Goal: Task Accomplishment & Management: Manage account settings

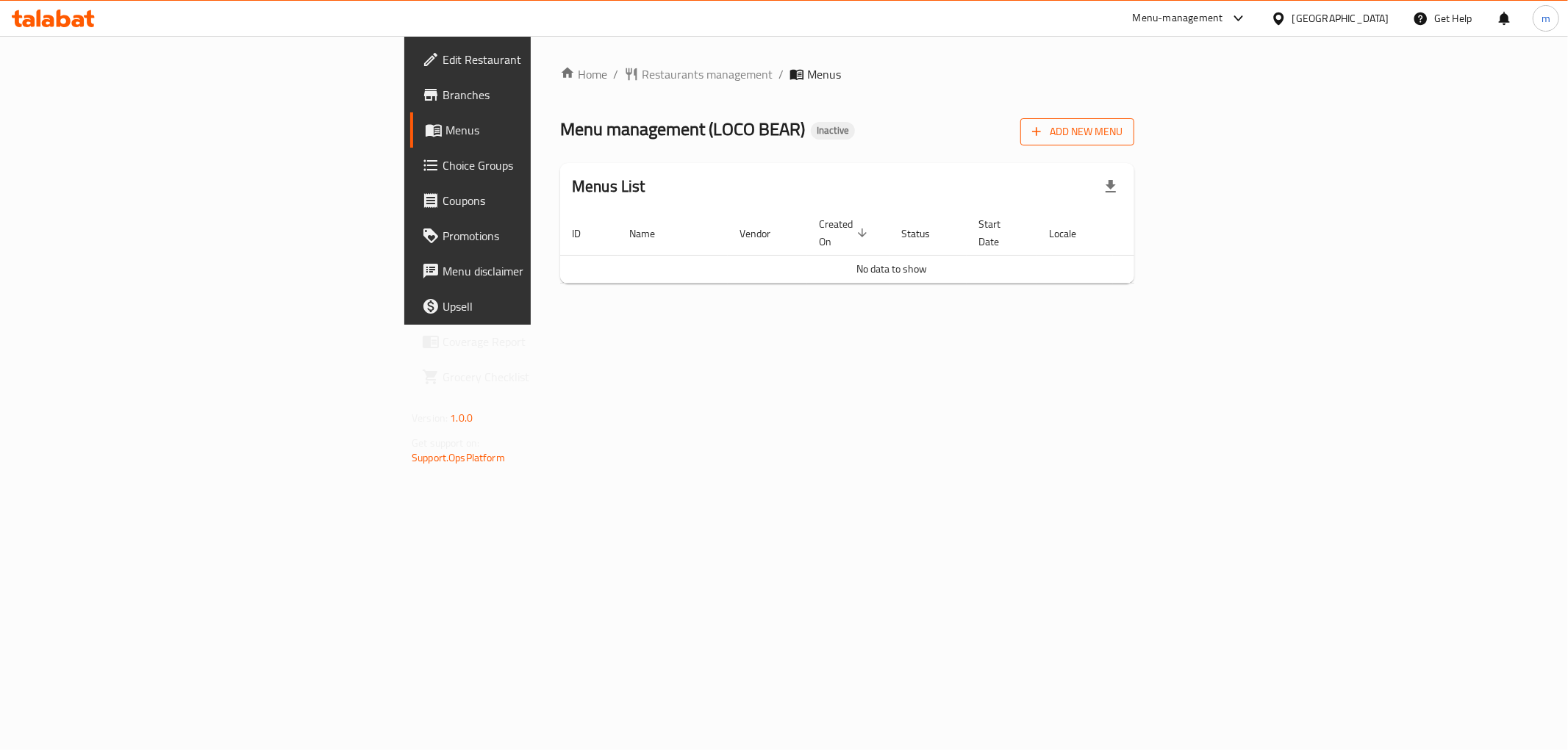
click at [1122, 128] on span "Add New Menu" at bounding box center [1077, 132] width 90 height 19
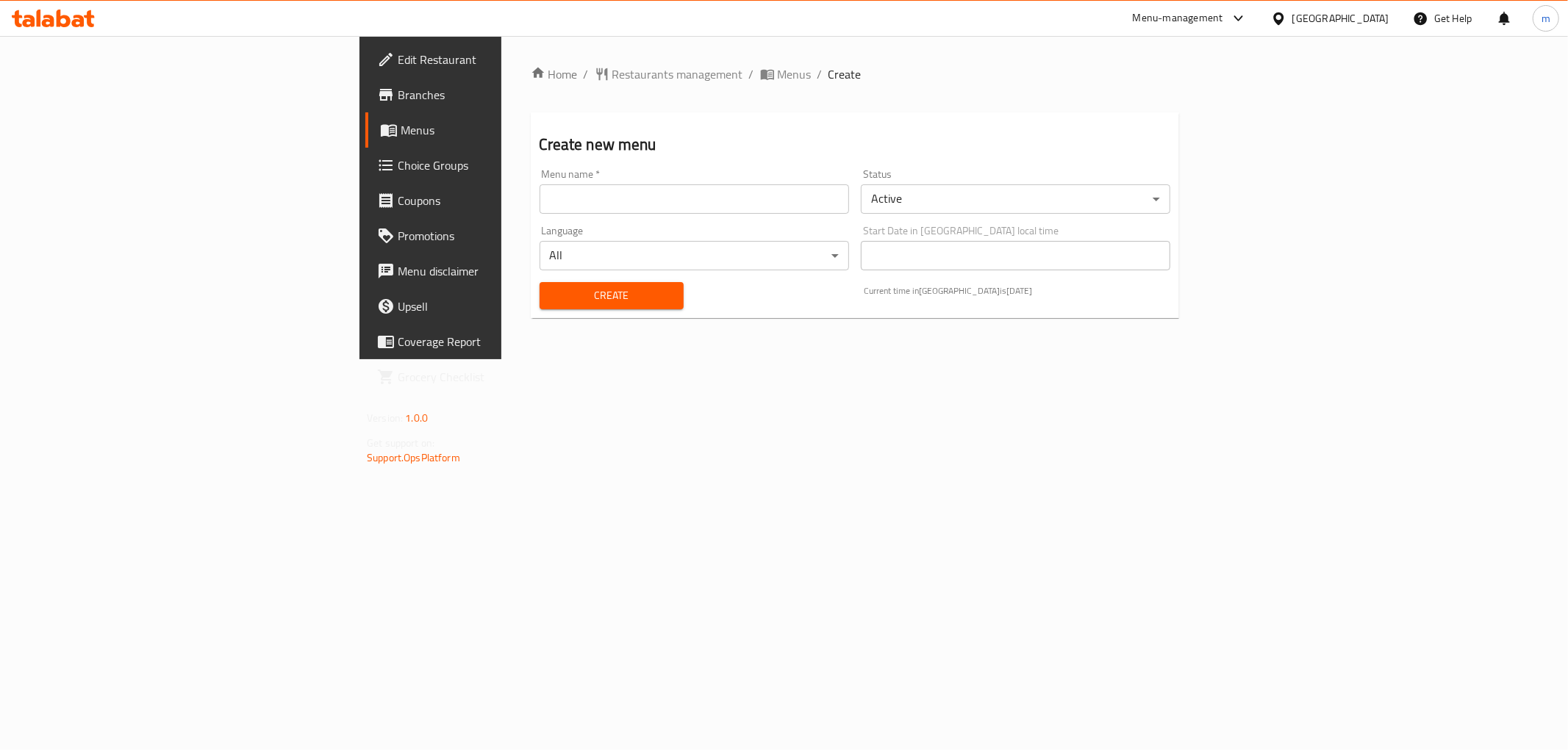
click at [539, 194] on input "text" at bounding box center [694, 198] width 309 height 29
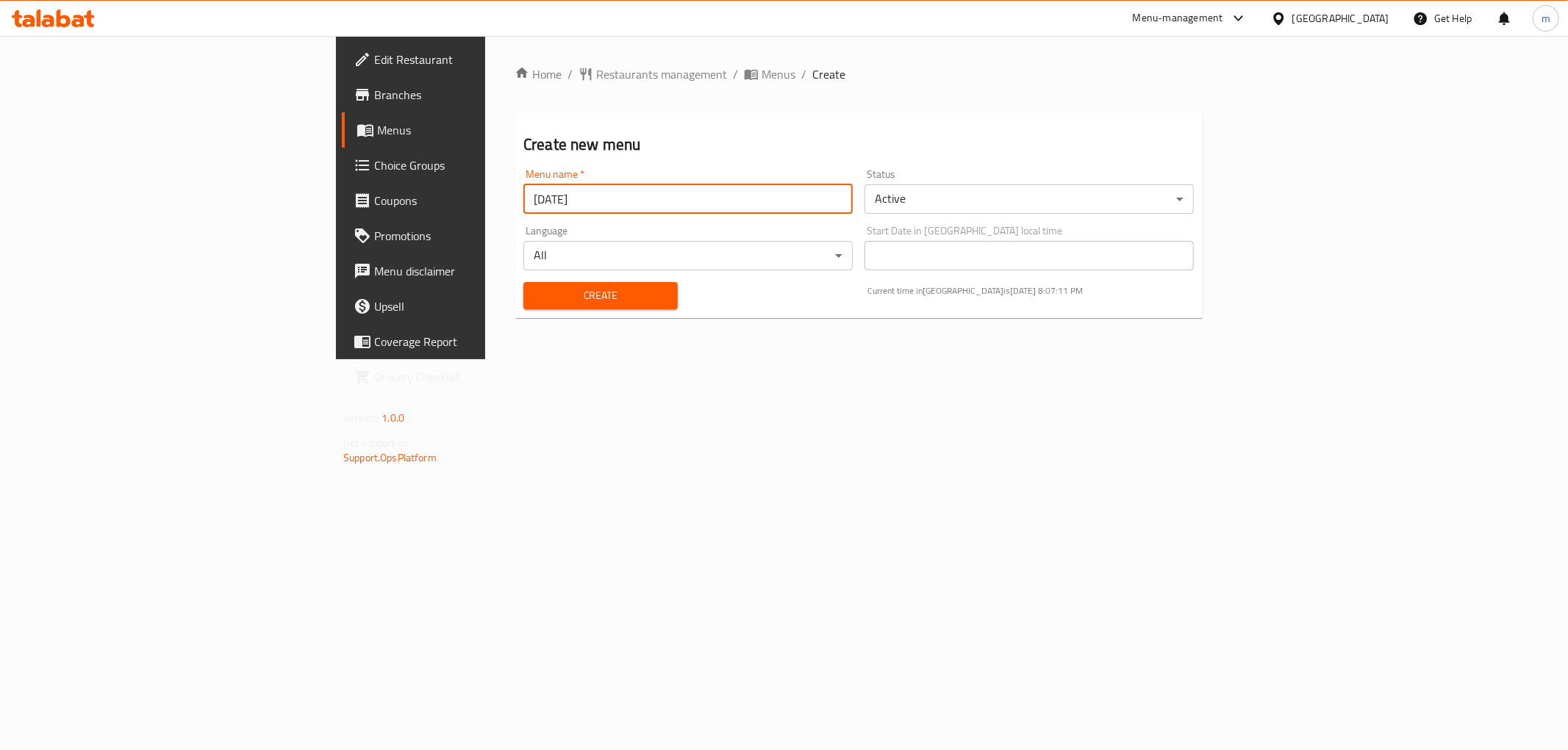
type input "[DATE]"
click at [524, 282] on button "Create" at bounding box center [601, 296] width 154 height 27
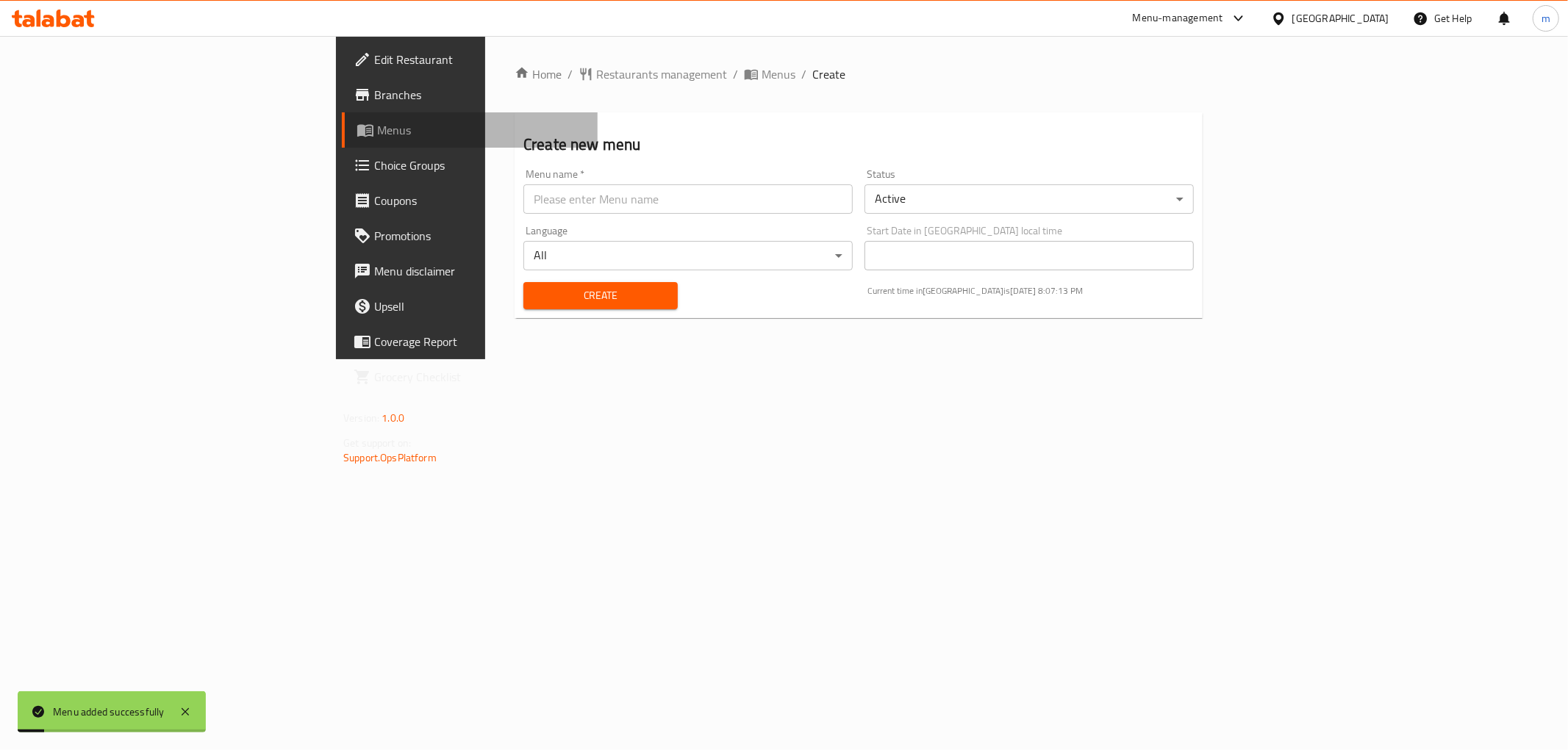
click at [377, 123] on span "Menus" at bounding box center [482, 130] width 209 height 18
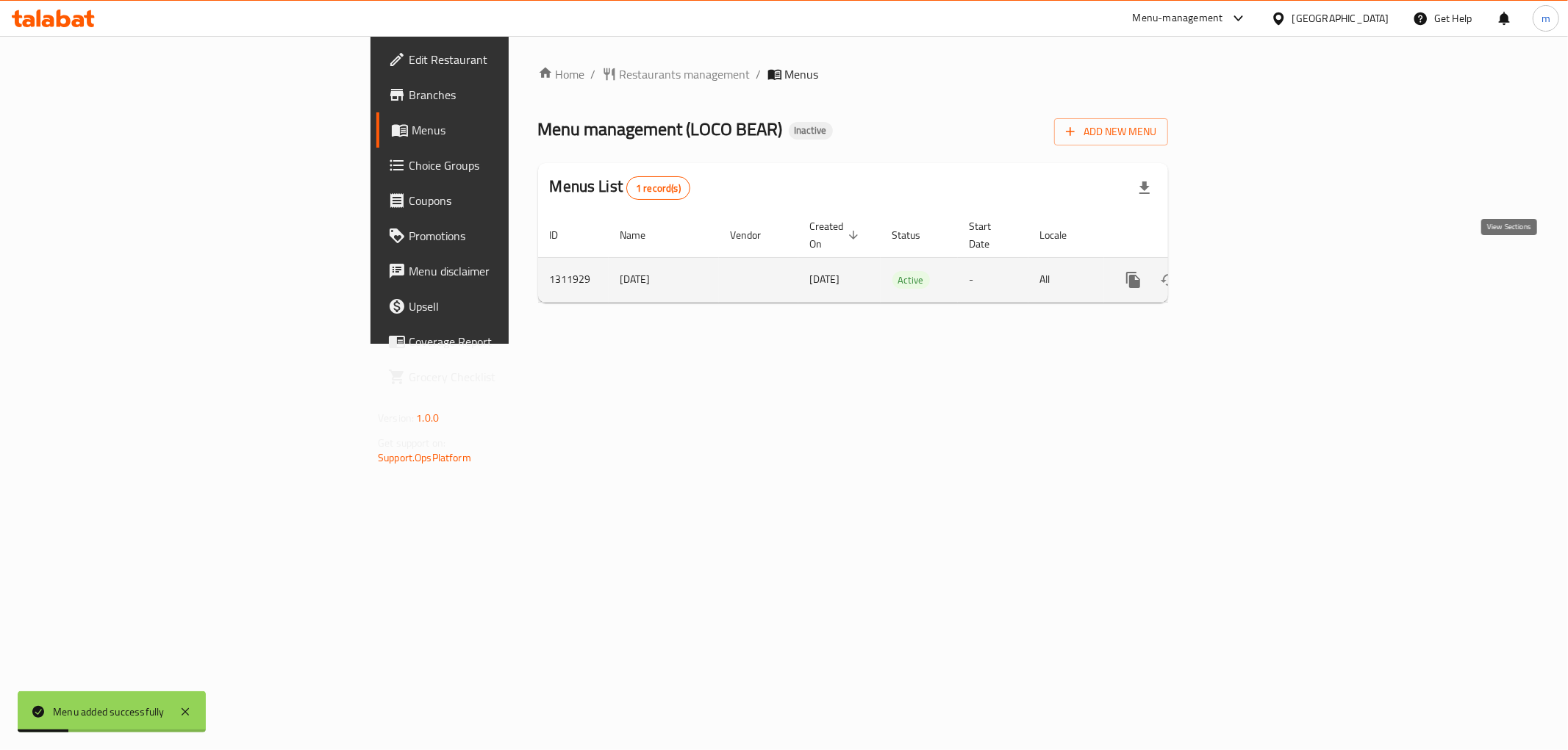
click at [1248, 271] on icon "enhanced table" at bounding box center [1239, 280] width 18 height 18
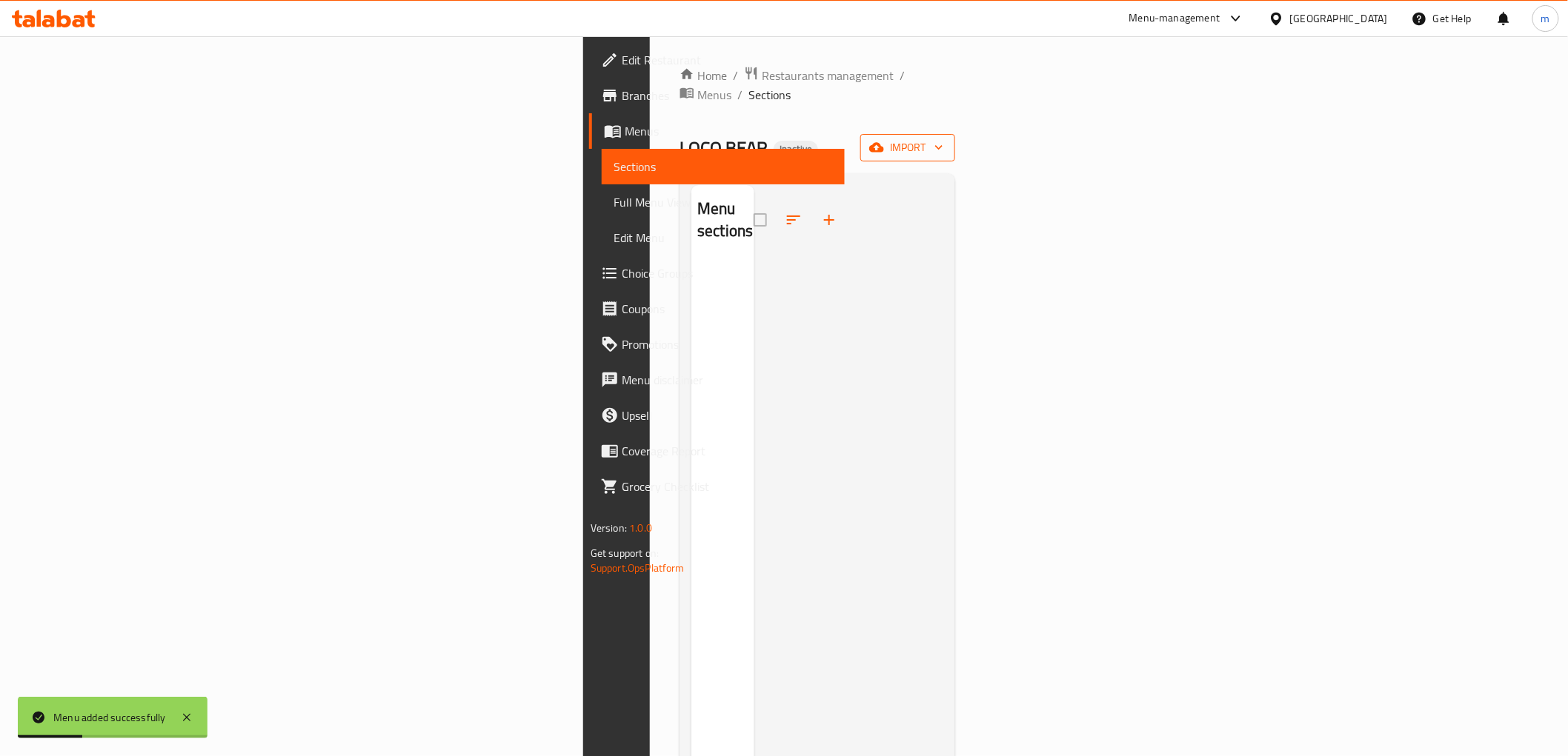
click at [943, 138] on span "import" at bounding box center [908, 147] width 71 height 19
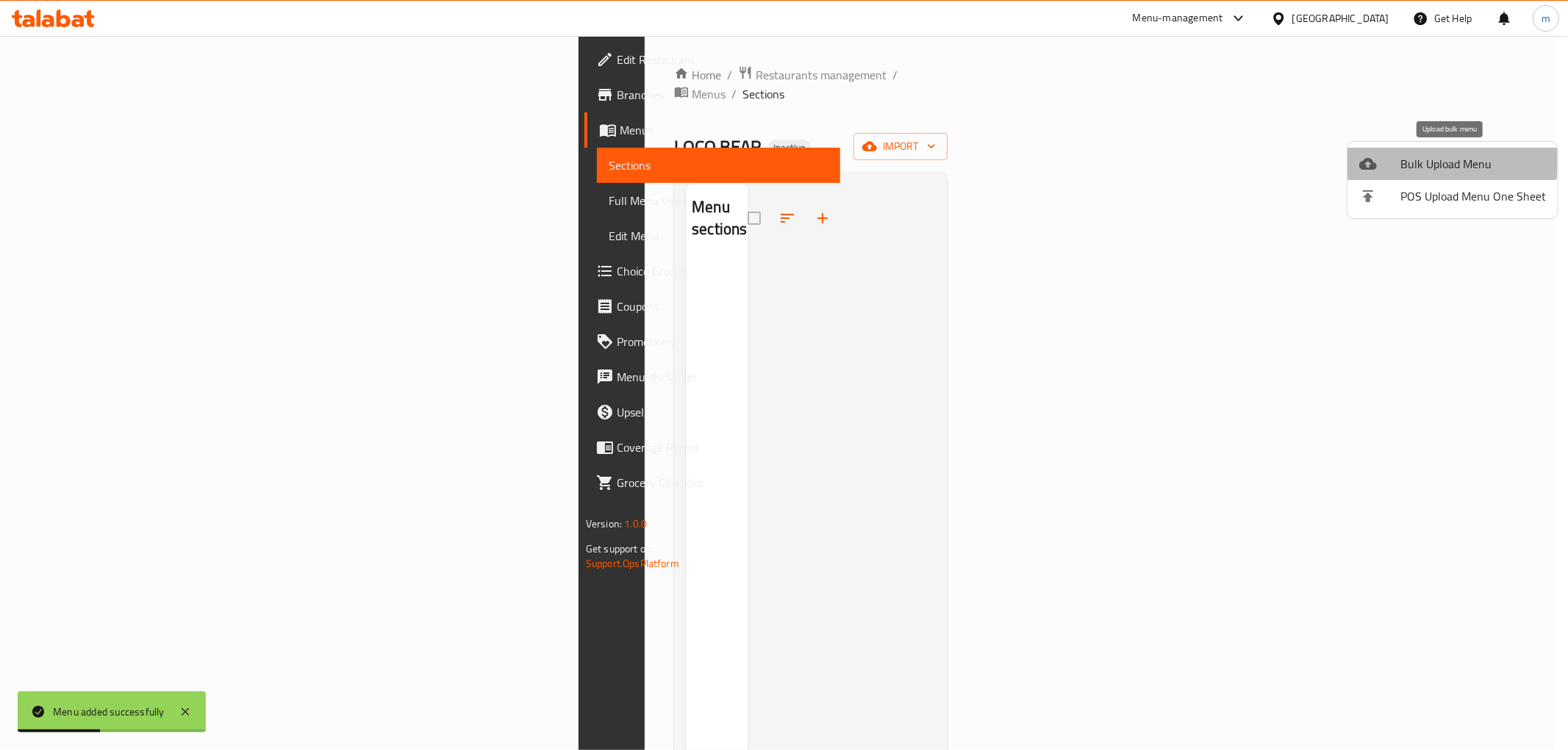
click at [1431, 159] on span "Bulk Upload Menu" at bounding box center [1473, 164] width 145 height 18
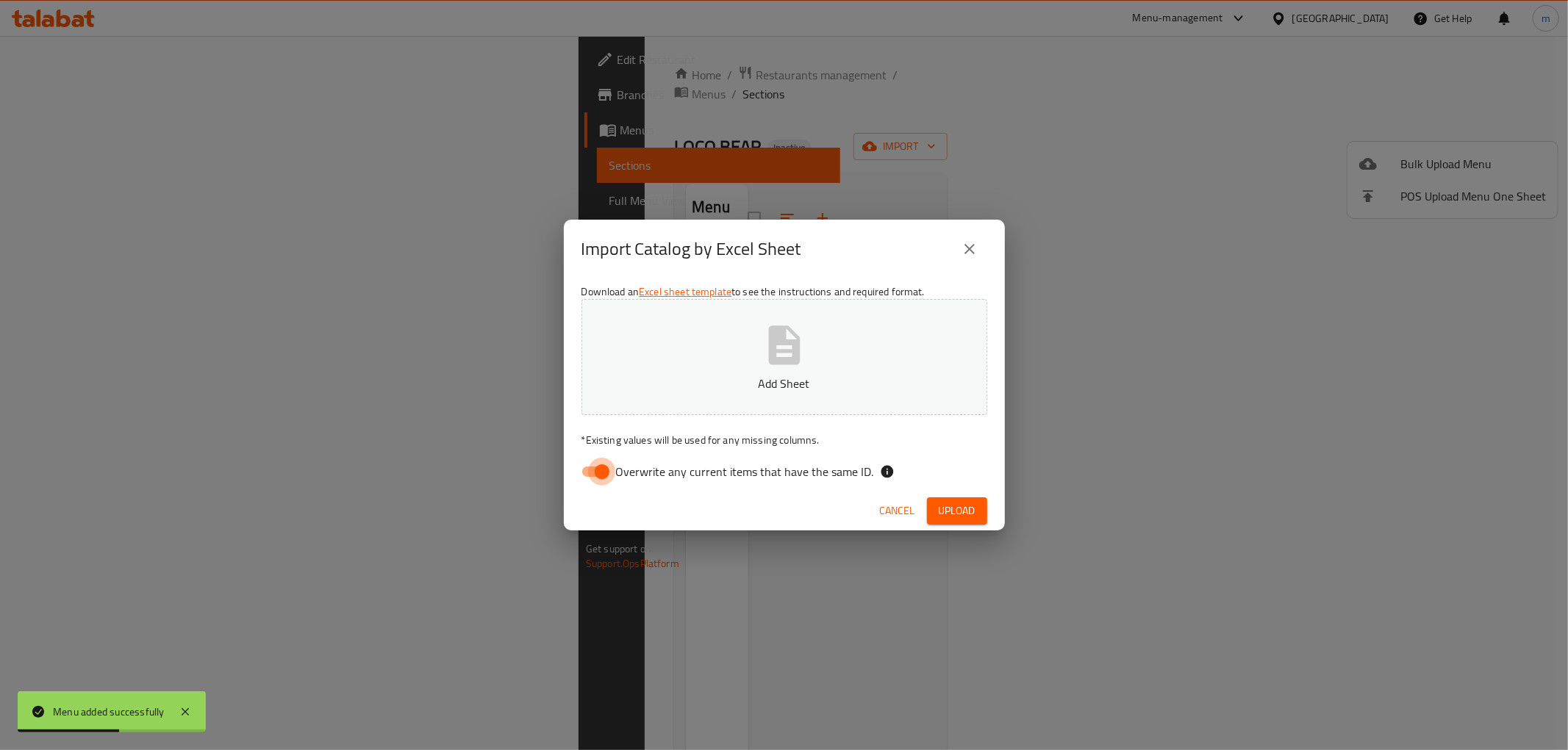
drag, startPoint x: 595, startPoint y: 478, endPoint x: 657, endPoint y: 383, distance: 113.4
click at [601, 460] on input "Overwrite any current items that have the same ID." at bounding box center [602, 472] width 84 height 28
checkbox input "false"
click at [658, 382] on p "Add Sheet" at bounding box center [784, 383] width 361 height 18
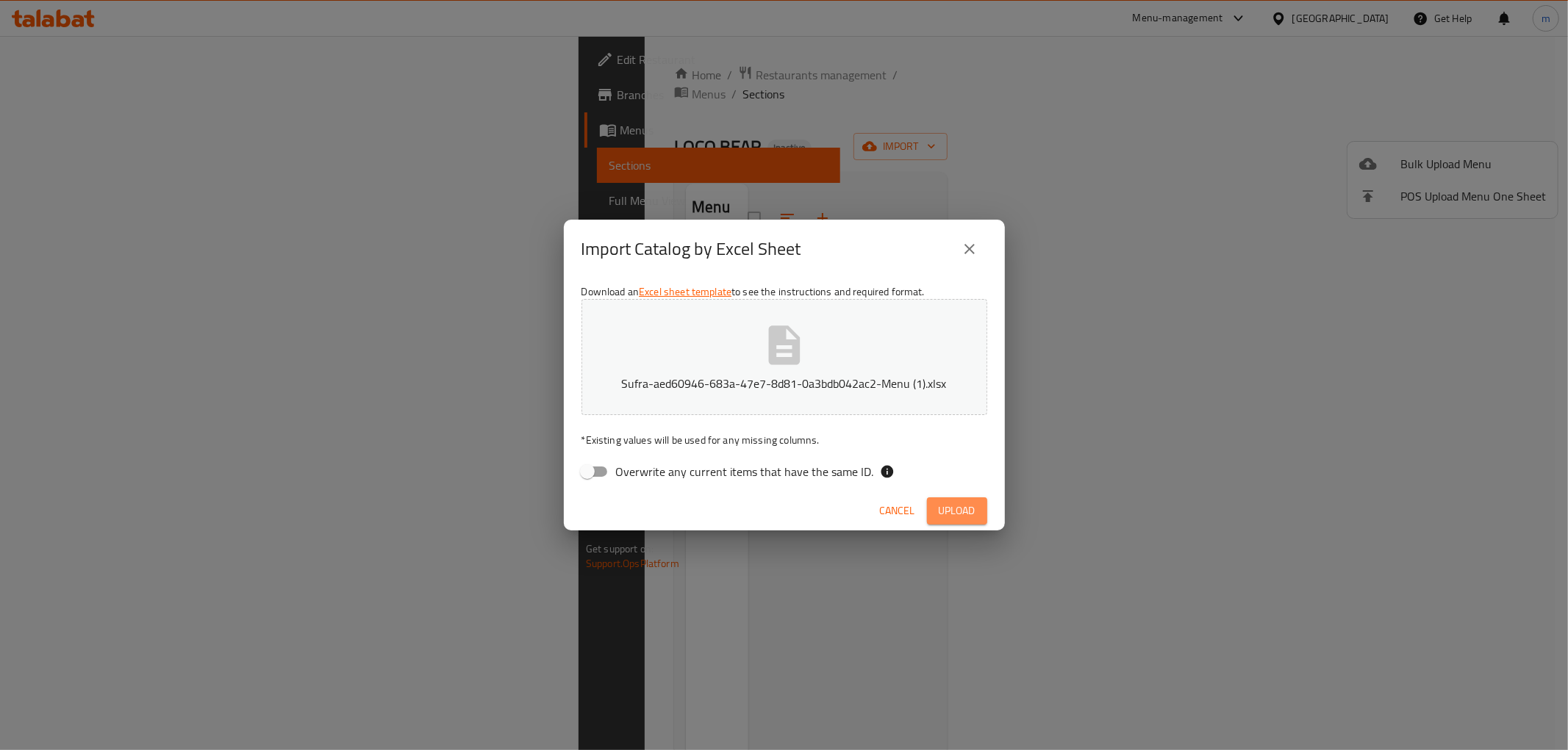
click at [957, 518] on span "Upload" at bounding box center [957, 511] width 36 height 19
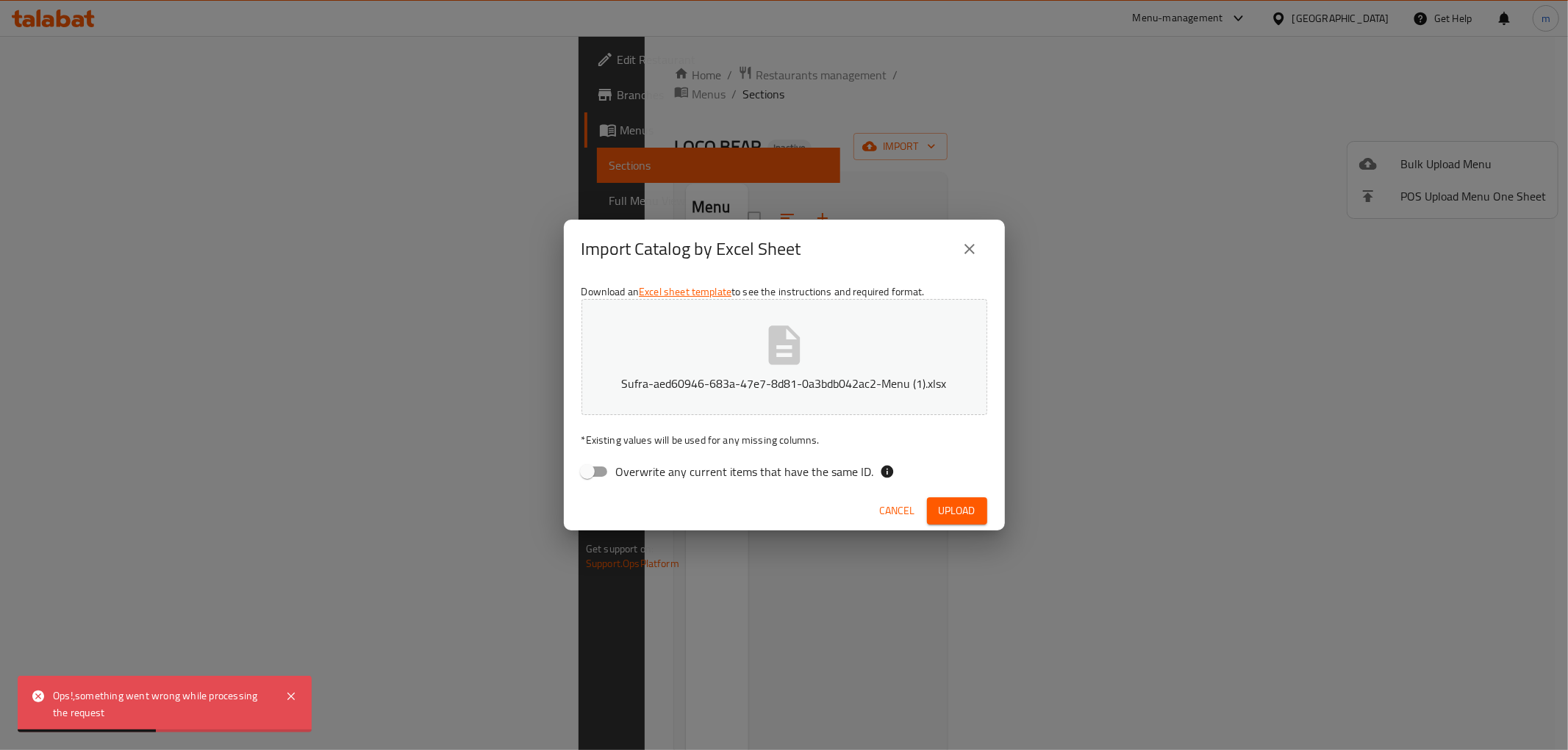
click at [903, 504] on span "Cancel" at bounding box center [897, 511] width 35 height 19
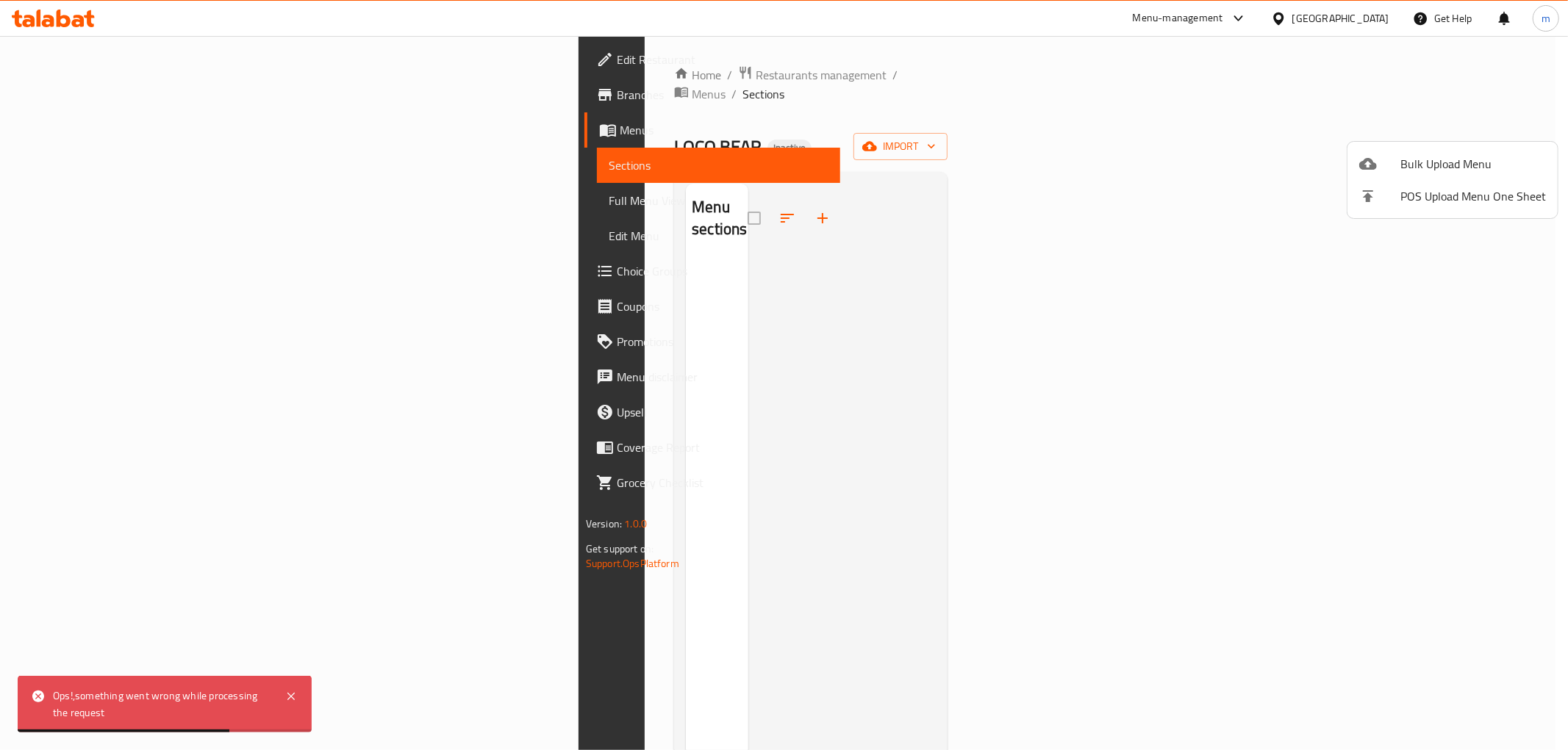
click at [1021, 58] on div at bounding box center [784, 375] width 1568 height 750
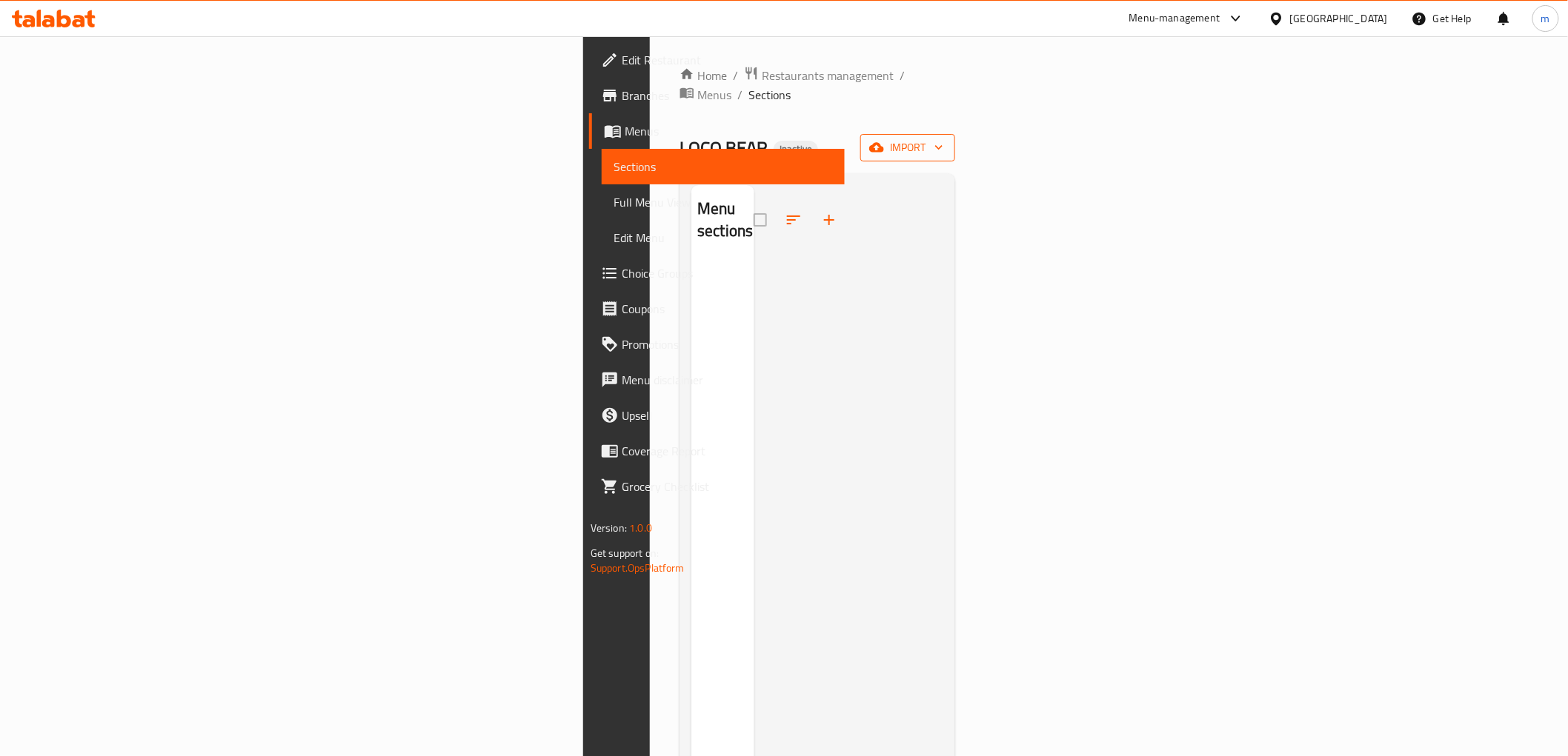
click at [943, 138] on span "import" at bounding box center [908, 147] width 71 height 19
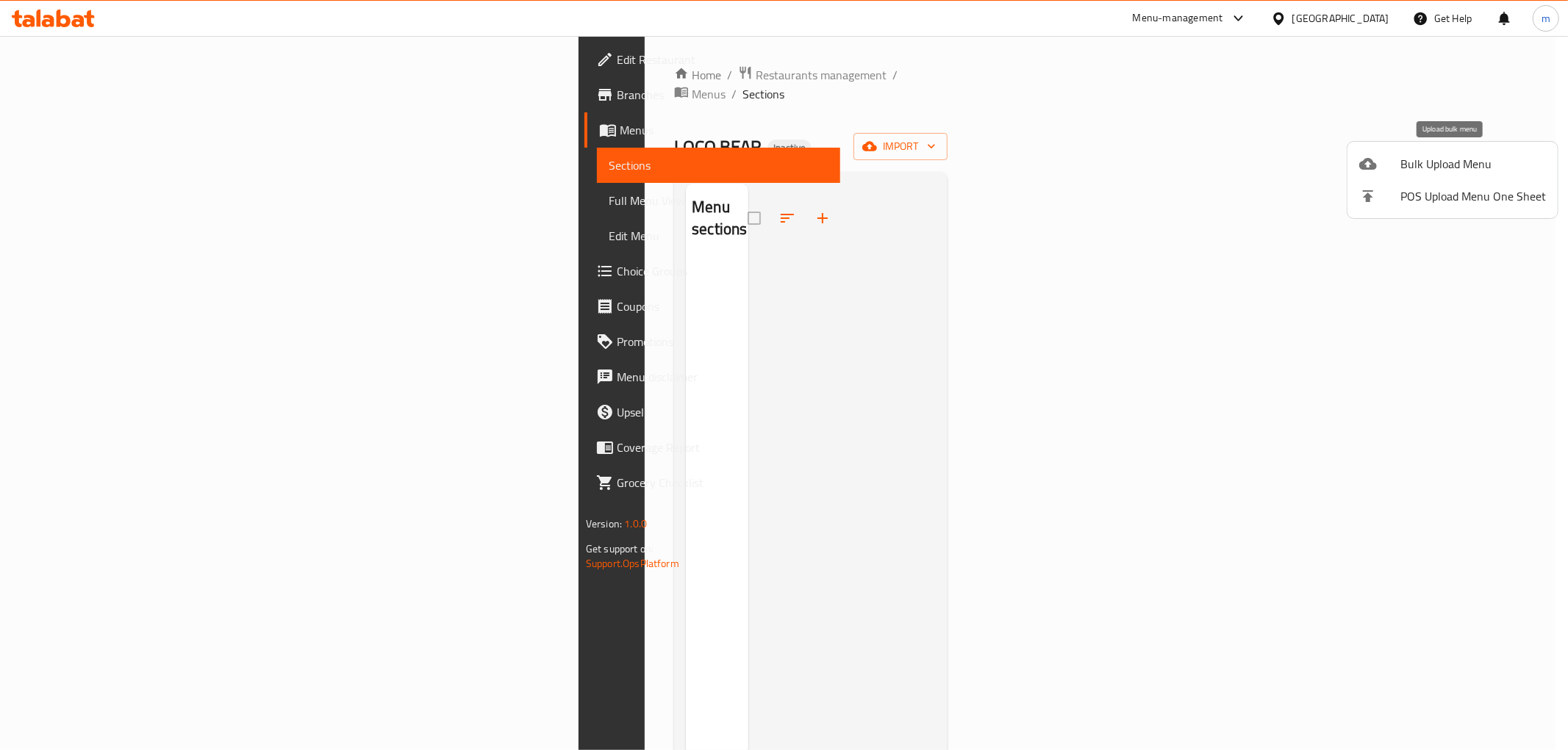
click at [1397, 160] on div at bounding box center [1379, 164] width 41 height 18
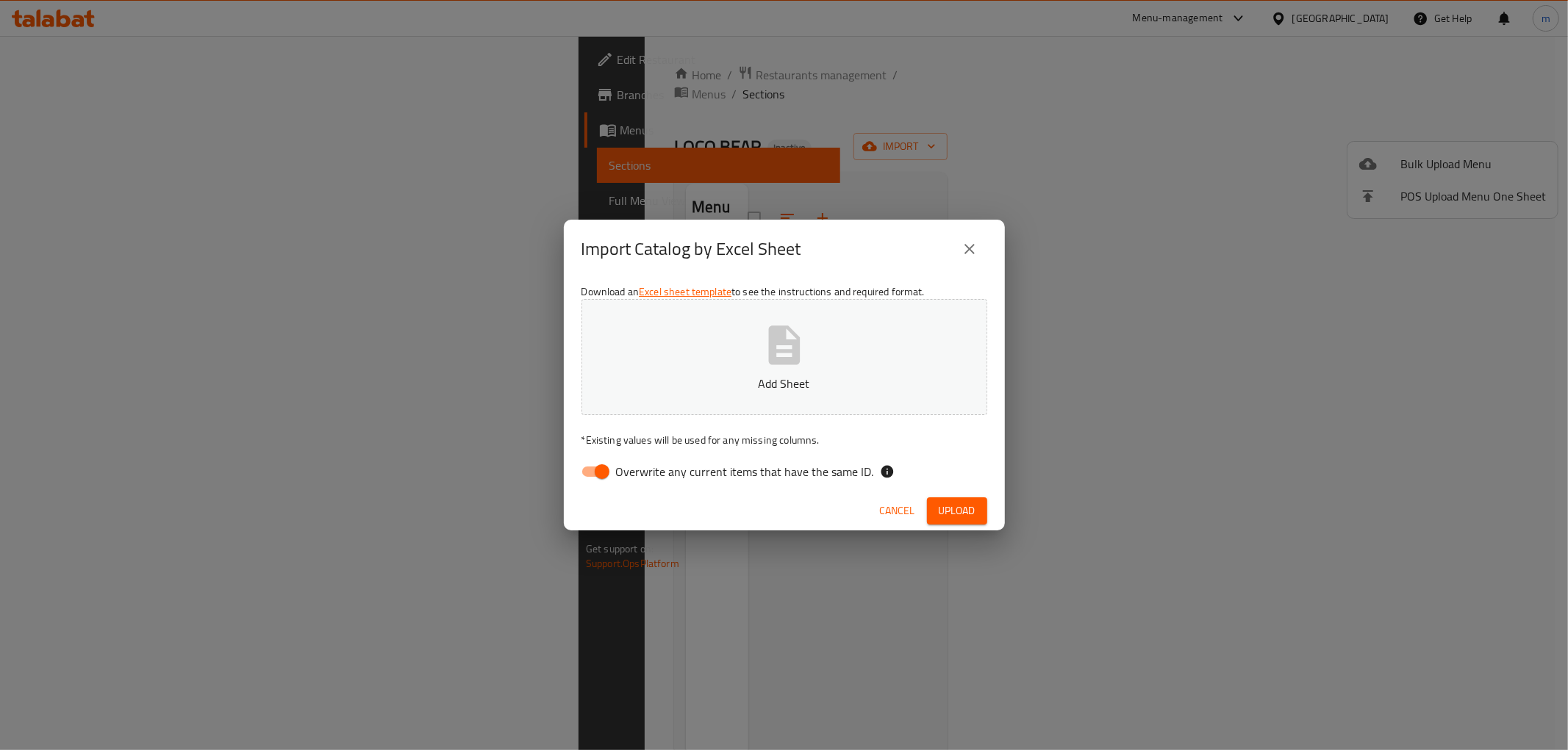
click at [602, 470] on input "Overwrite any current items that have the same ID." at bounding box center [602, 472] width 84 height 28
checkbox input "false"
click at [756, 356] on button "Add Sheet" at bounding box center [784, 357] width 406 height 116
click at [947, 505] on span "Upload" at bounding box center [957, 511] width 36 height 19
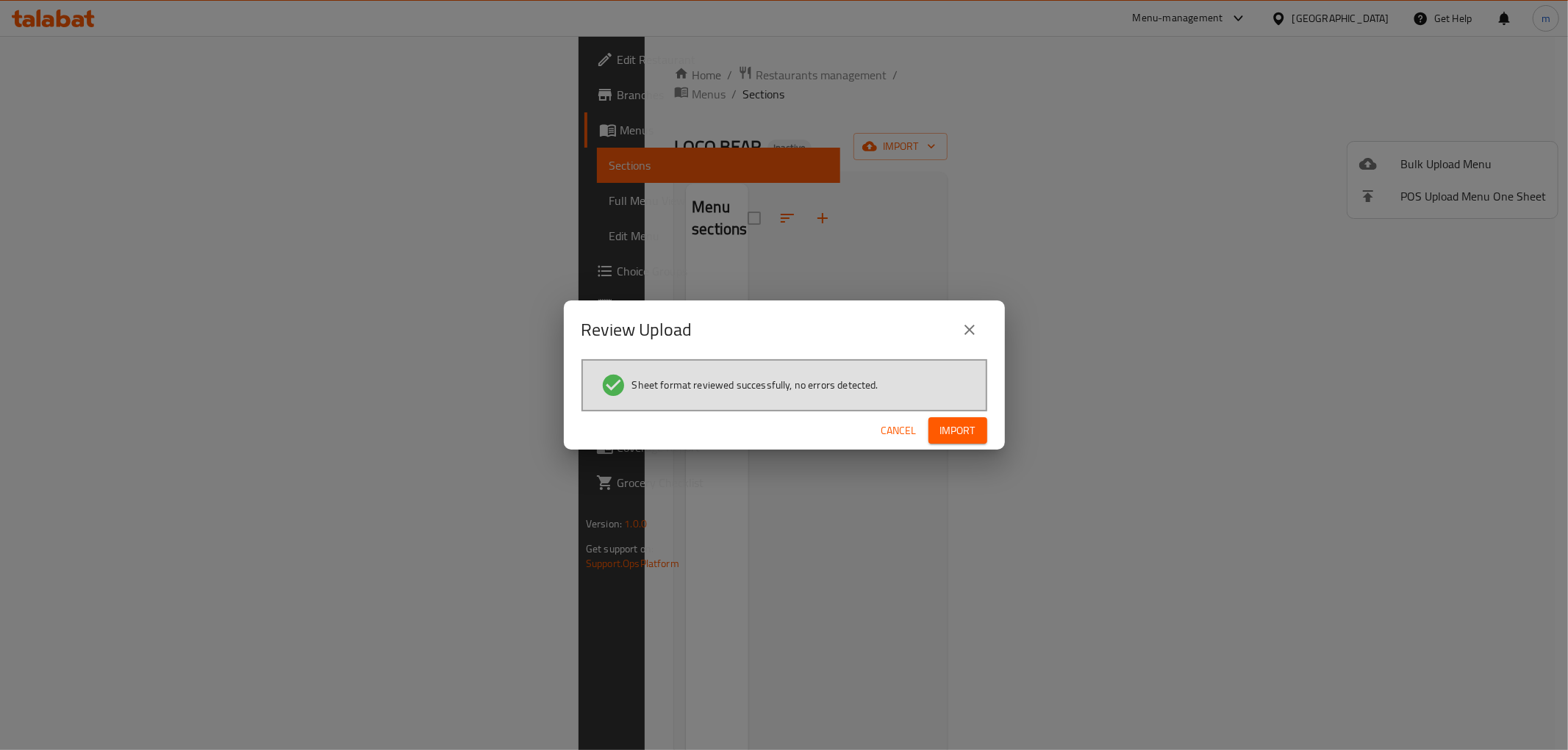
click at [959, 432] on span "Import" at bounding box center [958, 430] width 35 height 19
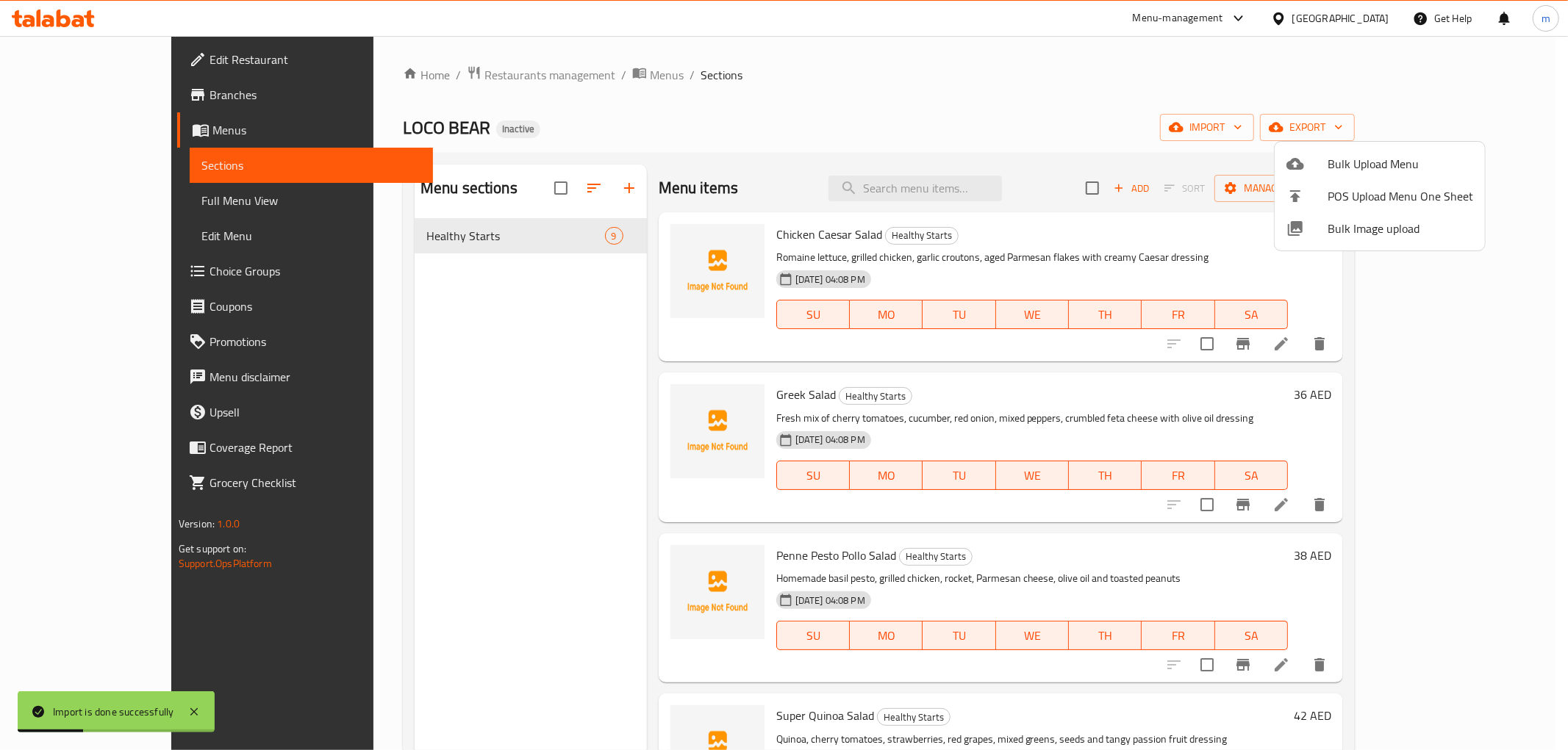
click at [1142, 92] on div at bounding box center [784, 375] width 1568 height 750
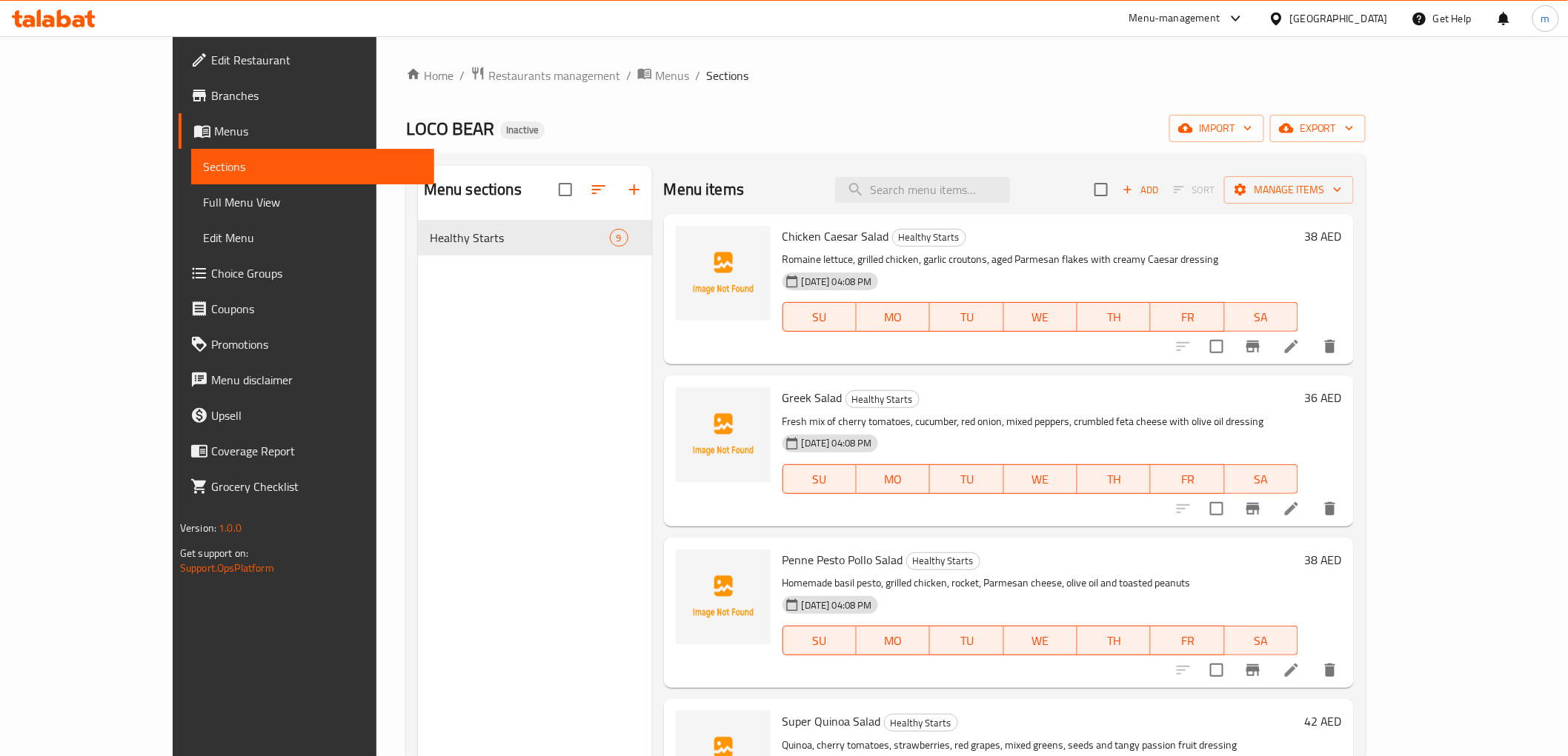
click at [203, 198] on span "Full Menu View" at bounding box center [313, 203] width 220 height 18
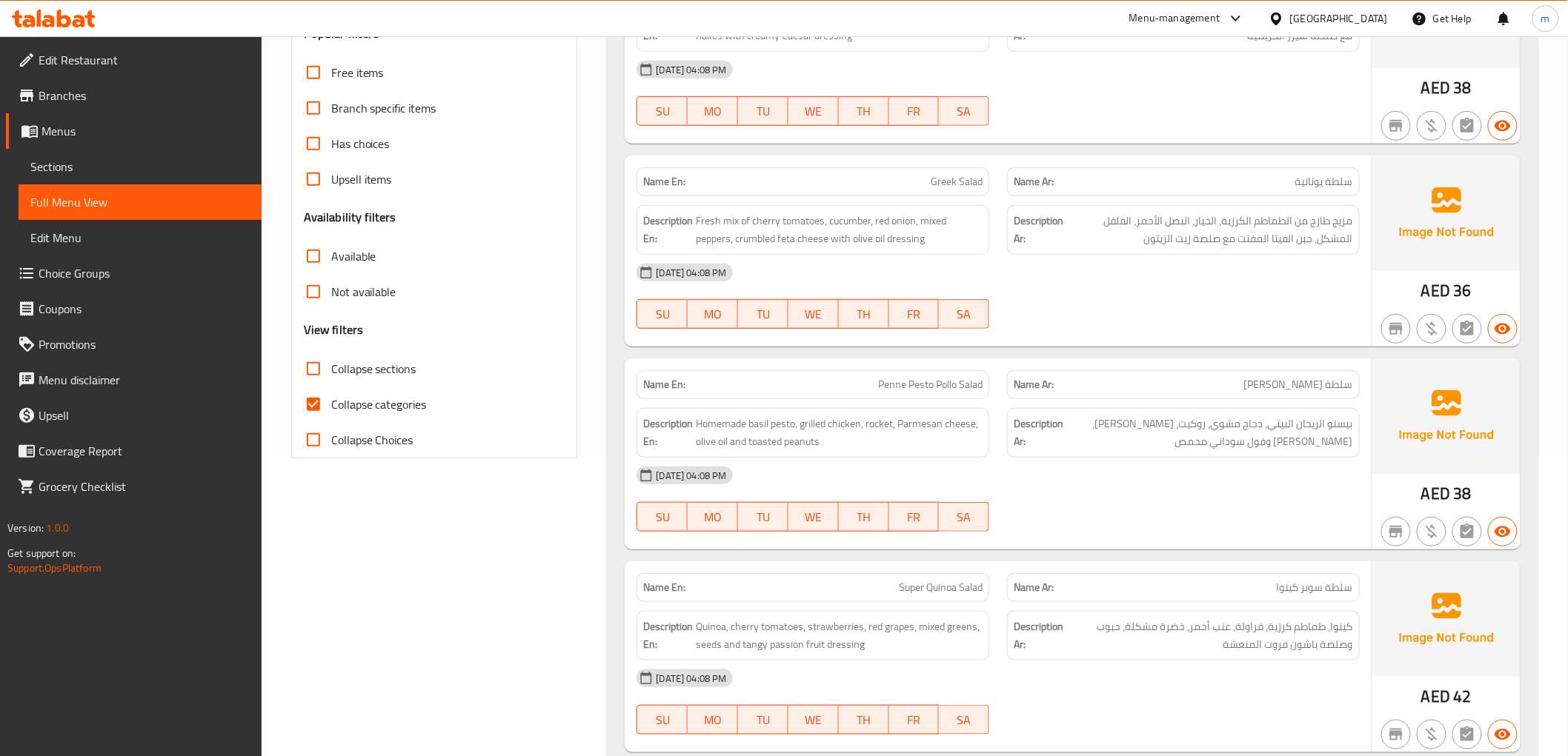
scroll to position [494, 0]
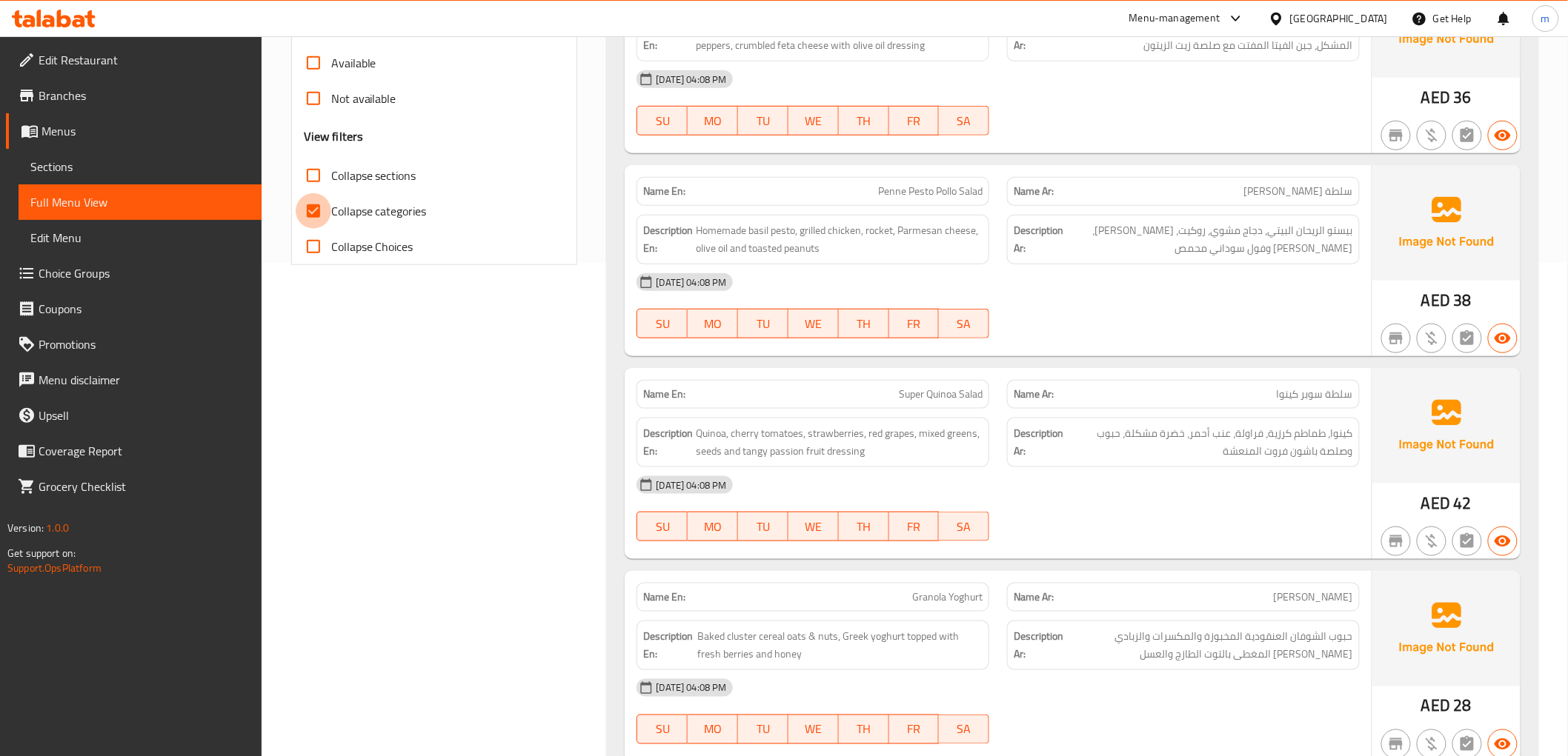
click at [313, 208] on input "Collapse categories" at bounding box center [313, 212] width 36 height 36
checkbox input "false"
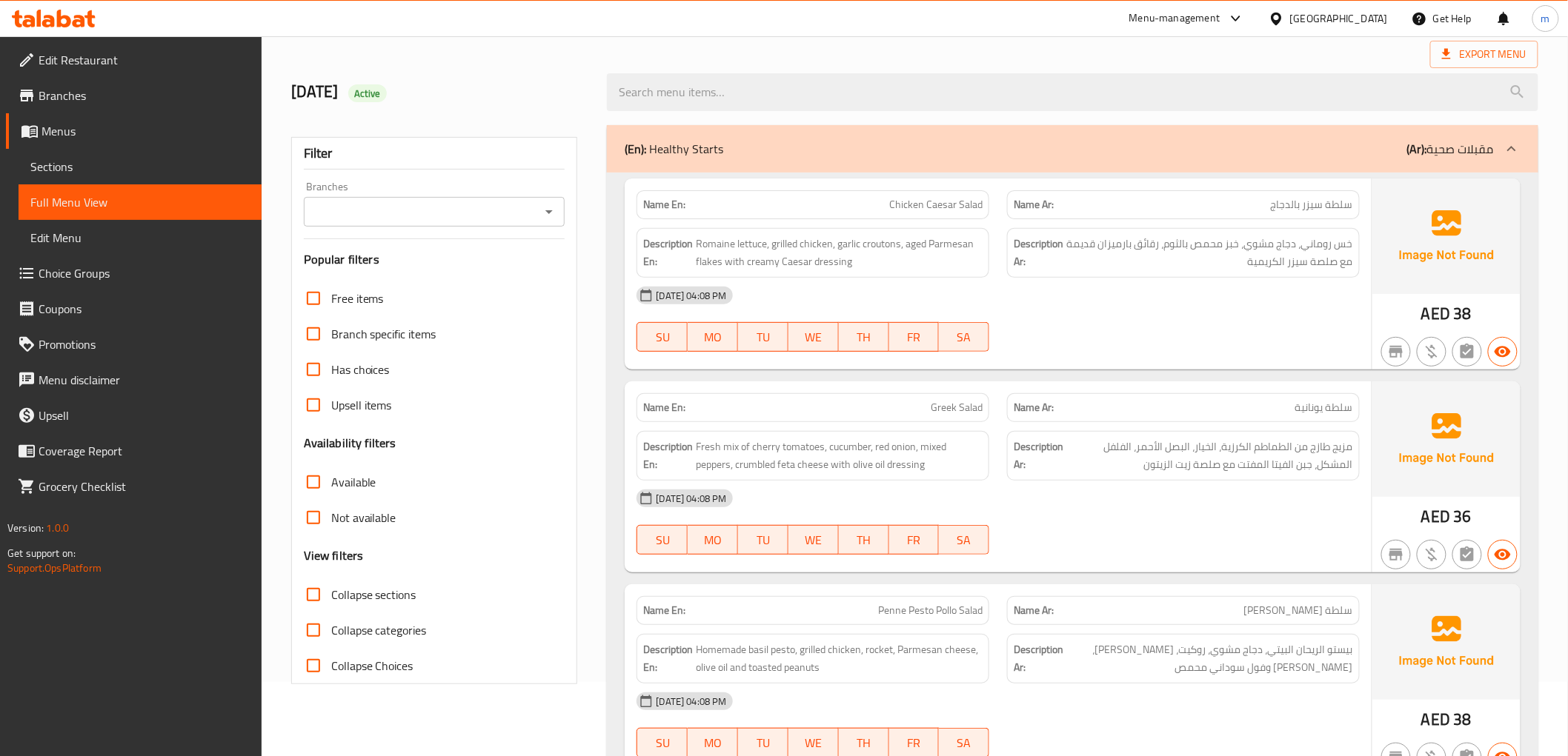
scroll to position [0, 0]
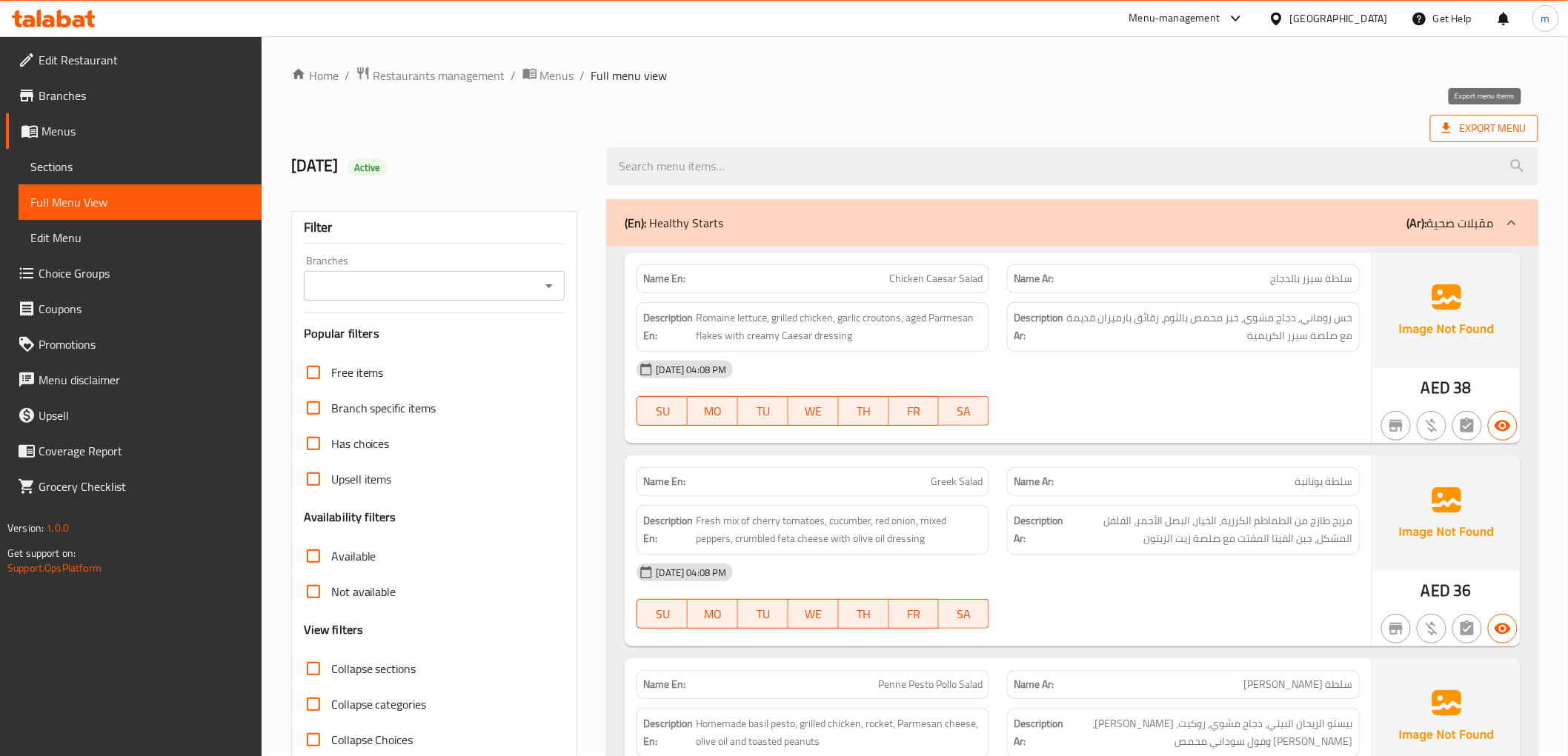
click at [1514, 129] on span "Export Menu" at bounding box center [1484, 129] width 85 height 19
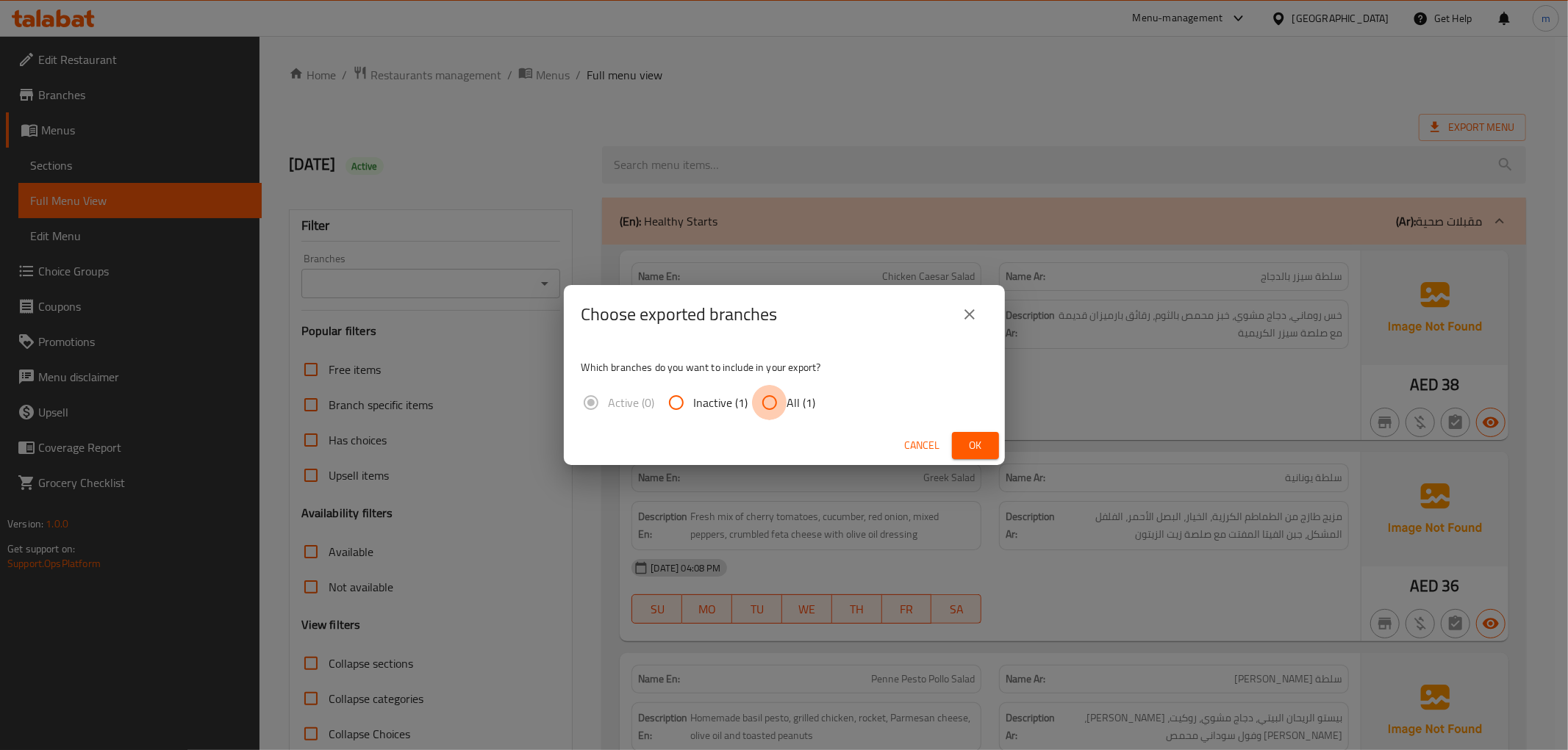
click at [777, 398] on input "All (1)" at bounding box center [770, 403] width 35 height 35
radio input "true"
click at [986, 445] on span "Ok" at bounding box center [975, 445] width 24 height 19
